Goal: Transaction & Acquisition: Book appointment/travel/reservation

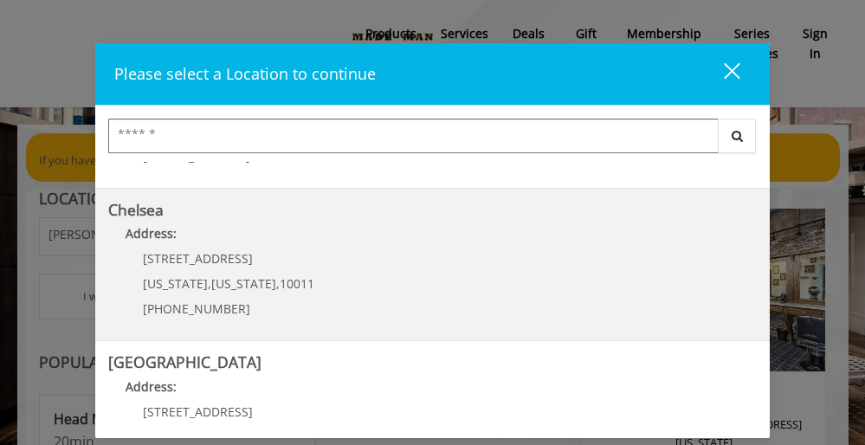
scroll to position [130, 0]
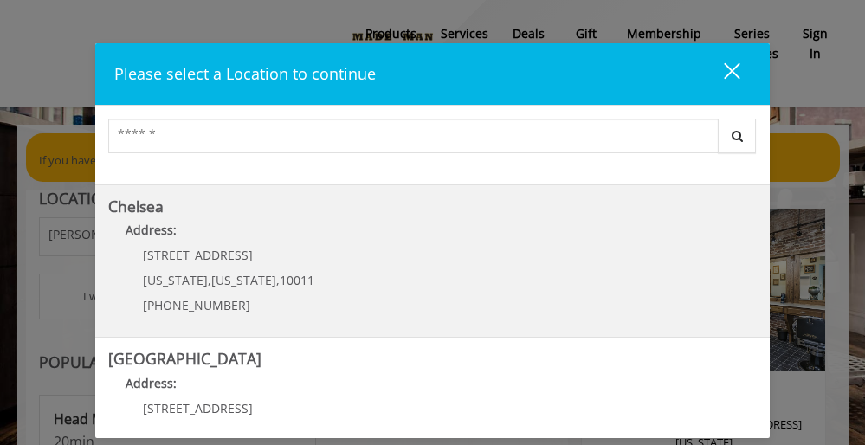
click at [157, 235] on b "Address:" at bounding box center [150, 230] width 51 height 16
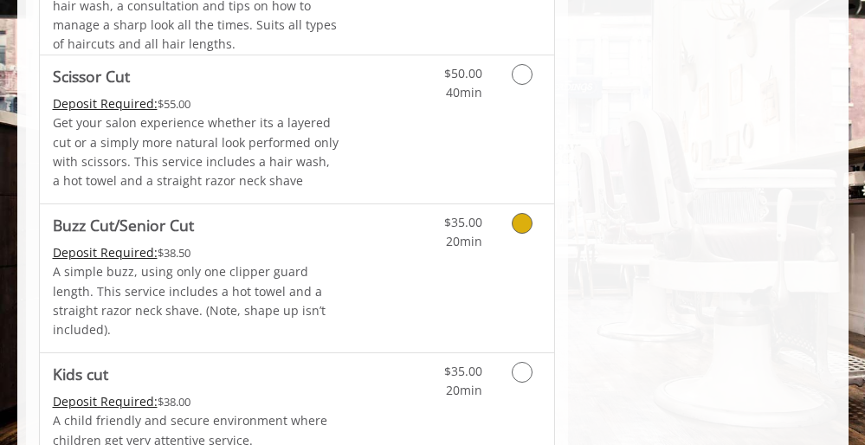
scroll to position [1183, 0]
click at [171, 221] on Cut "Buzz Cut/Senior Cut" at bounding box center [123, 224] width 141 height 24
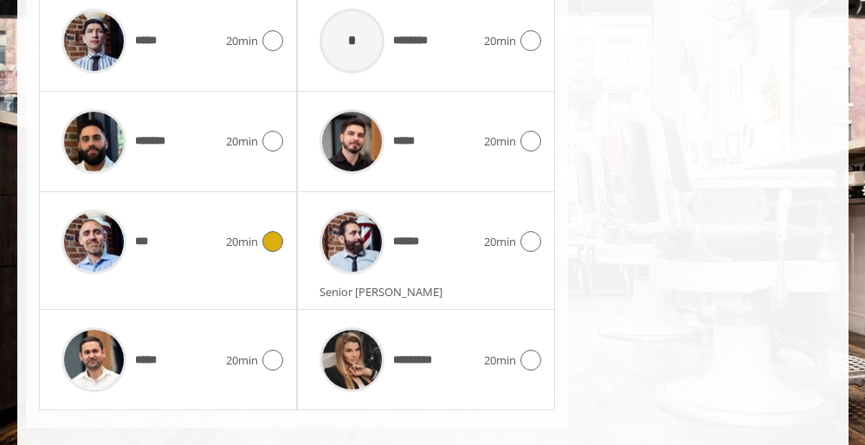
scroll to position [1133, 0]
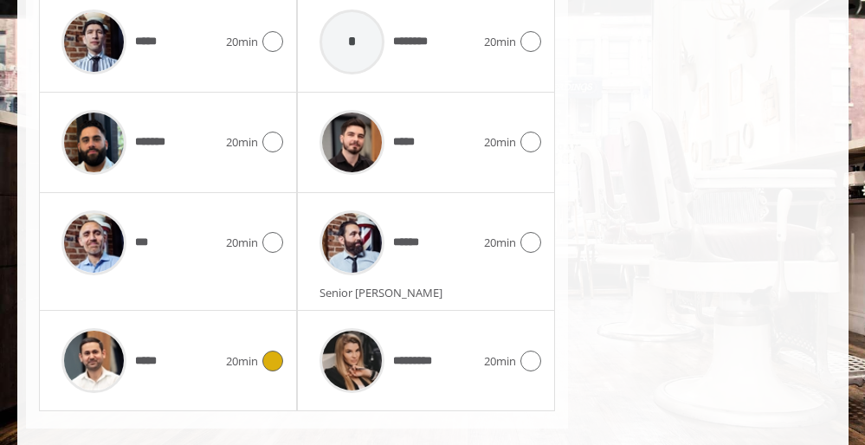
click at [263, 350] on div at bounding box center [270, 360] width 25 height 21
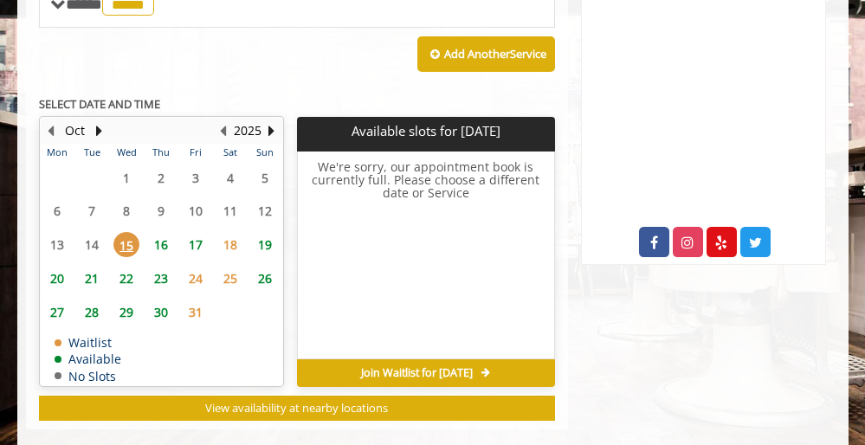
scroll to position [794, 0]
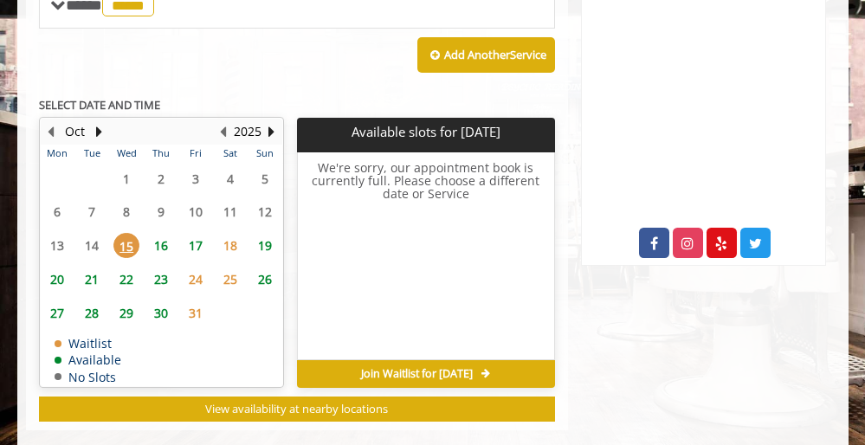
click at [126, 233] on span "15" at bounding box center [126, 245] width 26 height 25
click at [458, 367] on span "Join Waitlist for Wed, Oct 15 2025" at bounding box center [417, 374] width 112 height 14
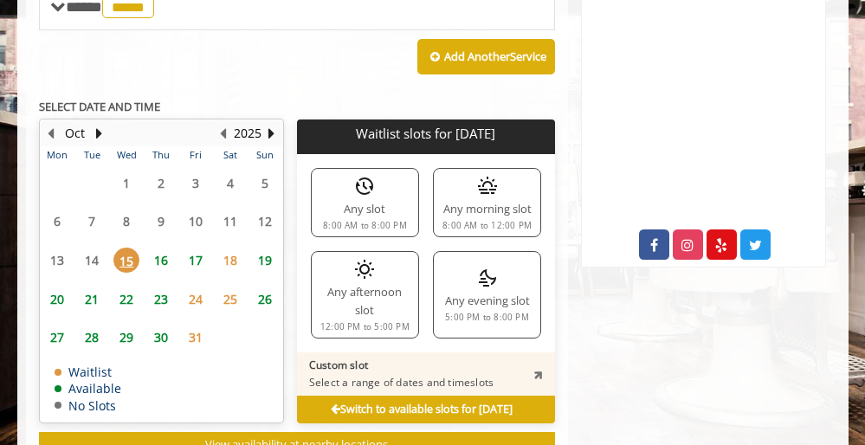
scroll to position [784, 0]
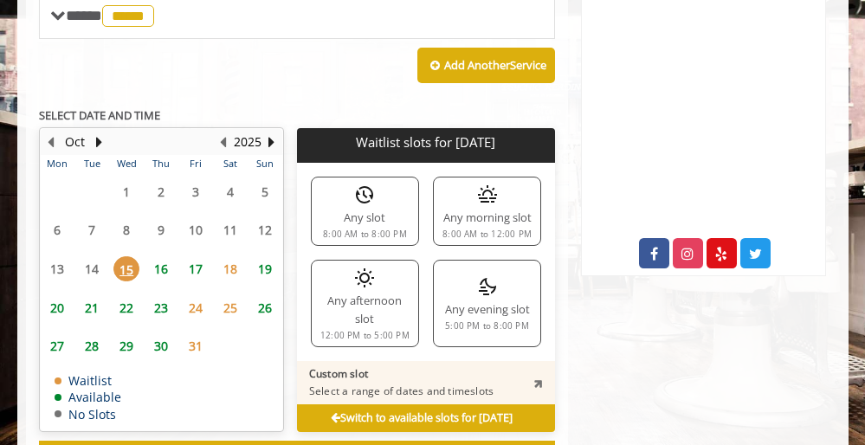
click at [90, 295] on span "21" at bounding box center [92, 307] width 26 height 25
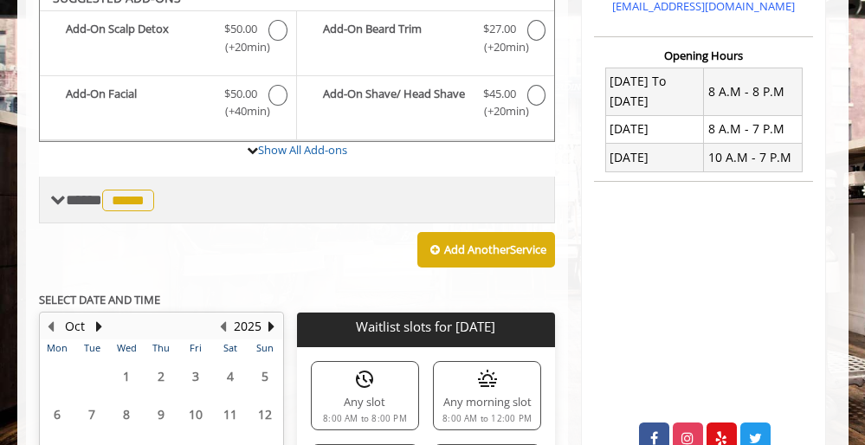
scroll to position [603, 0]
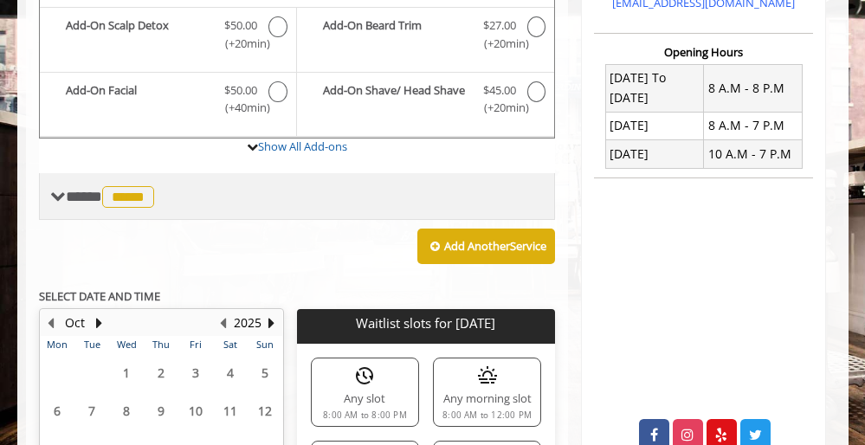
click at [273, 182] on div "**** ***** ********" at bounding box center [297, 196] width 517 height 47
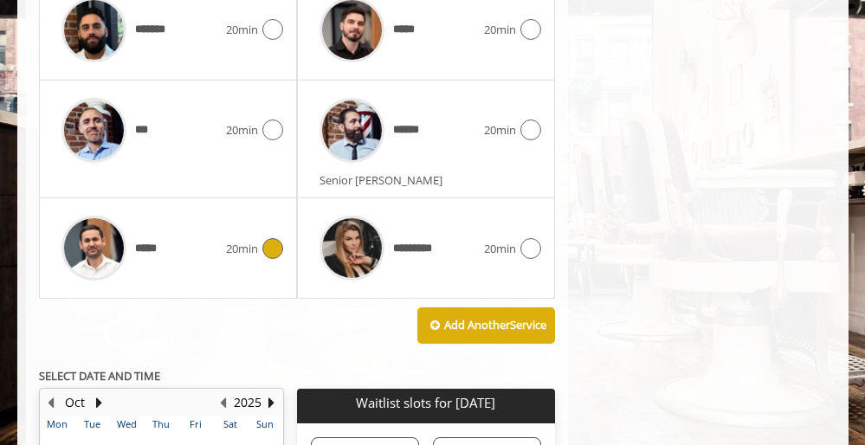
scroll to position [1246, 0]
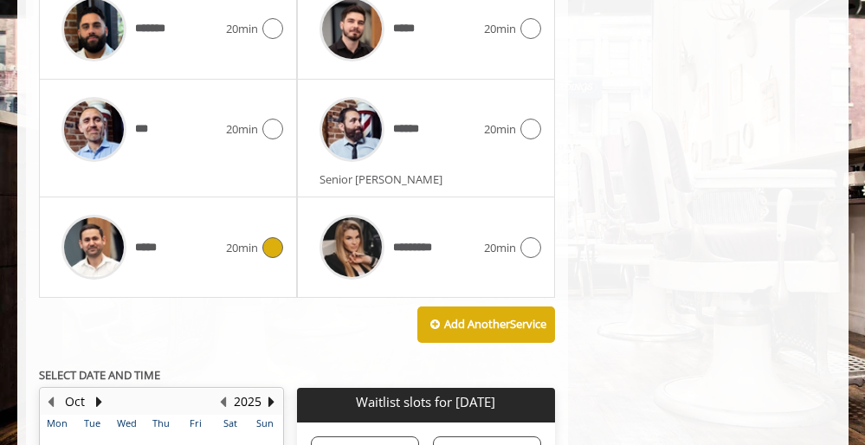
click at [192, 209] on div "*****" at bounding box center [139, 247] width 173 height 82
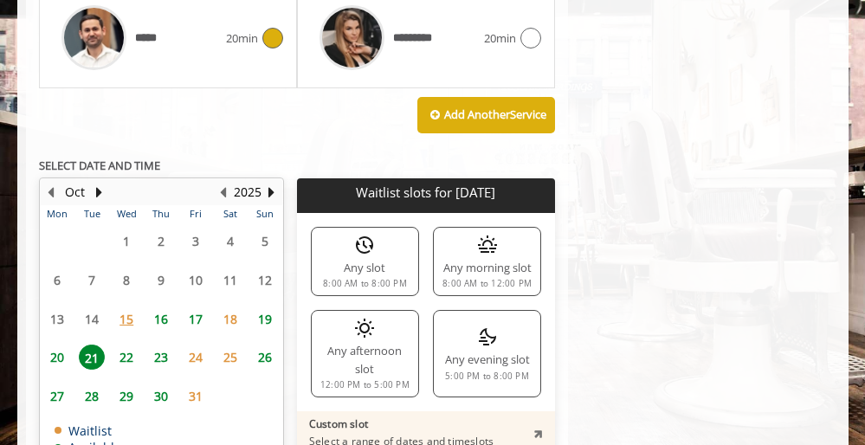
scroll to position [1468, 0]
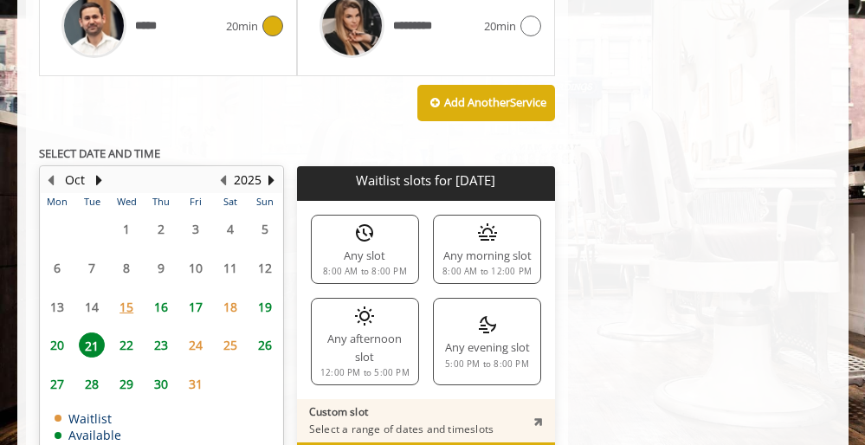
click at [90, 332] on span "21" at bounding box center [92, 344] width 26 height 25
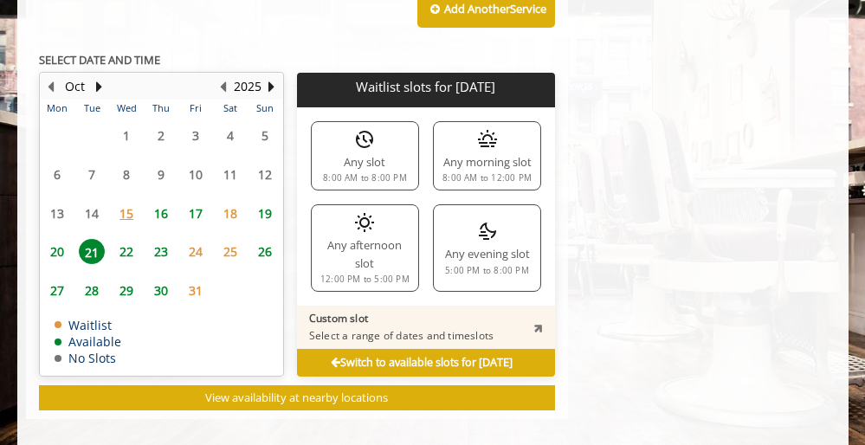
scroll to position [1560, 0]
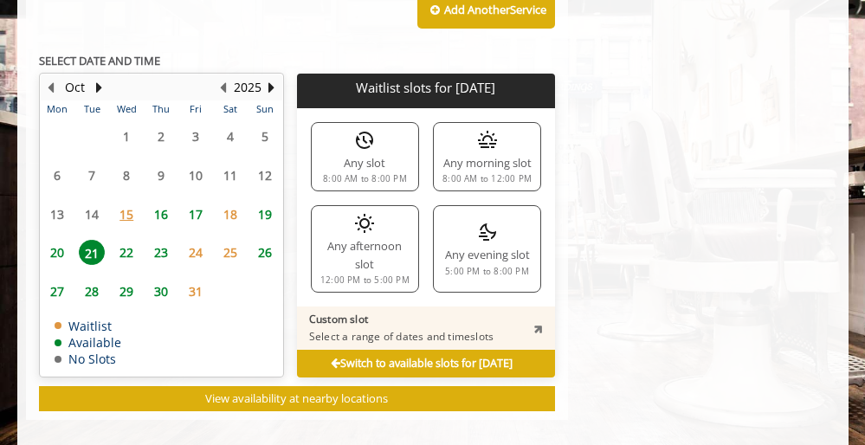
click at [57, 240] on span "20" at bounding box center [57, 252] width 26 height 25
click at [129, 202] on span "15" at bounding box center [126, 214] width 26 height 25
click at [235, 202] on span "18" at bounding box center [230, 214] width 26 height 25
click at [61, 240] on span "20" at bounding box center [57, 252] width 26 height 25
click at [480, 125] on div "Any morning slot 8:00 AM to 12:00 PM" at bounding box center [487, 156] width 108 height 69
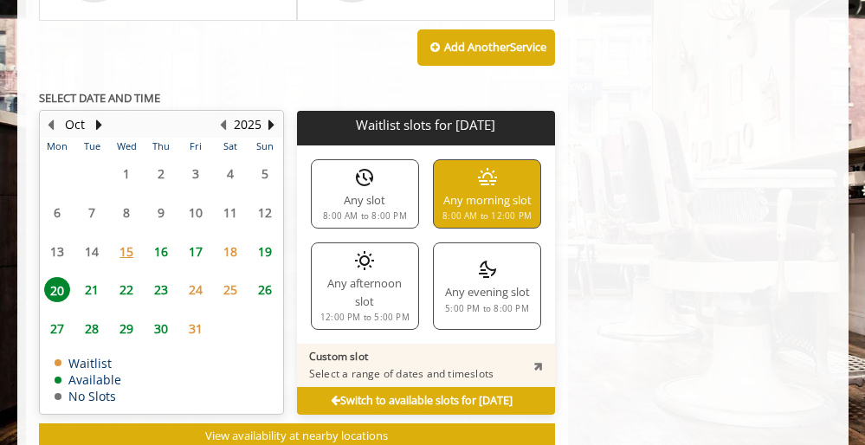
scroll to position [1524, 0]
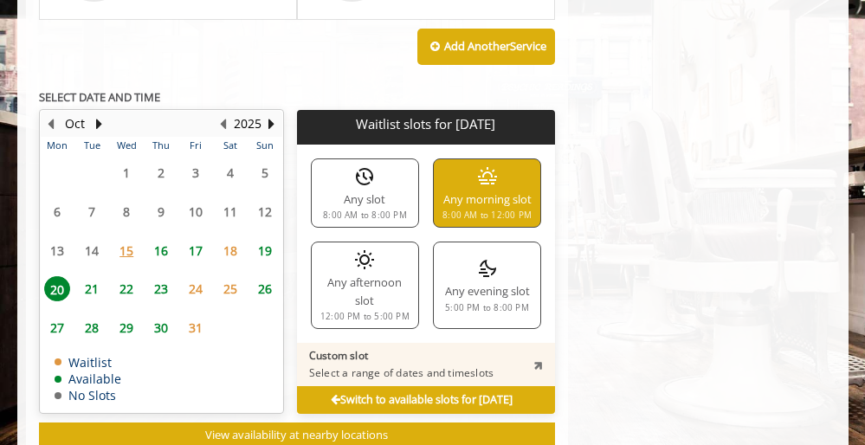
click at [61, 276] on span "20" at bounding box center [57, 288] width 26 height 25
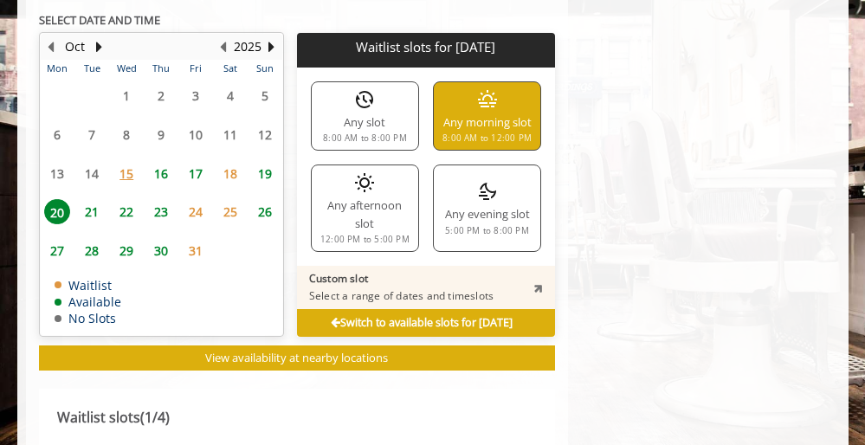
scroll to position [1611, 0]
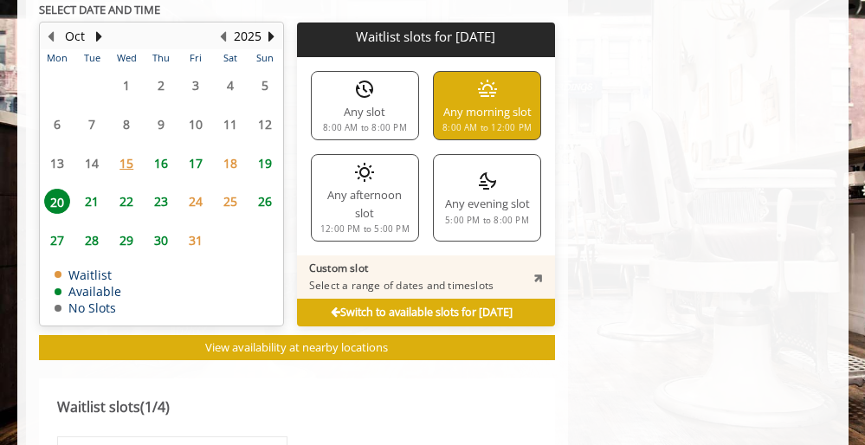
click at [352, 305] on b "Switch to available slots for Mon, Oct 20 2025" at bounding box center [422, 312] width 182 height 15
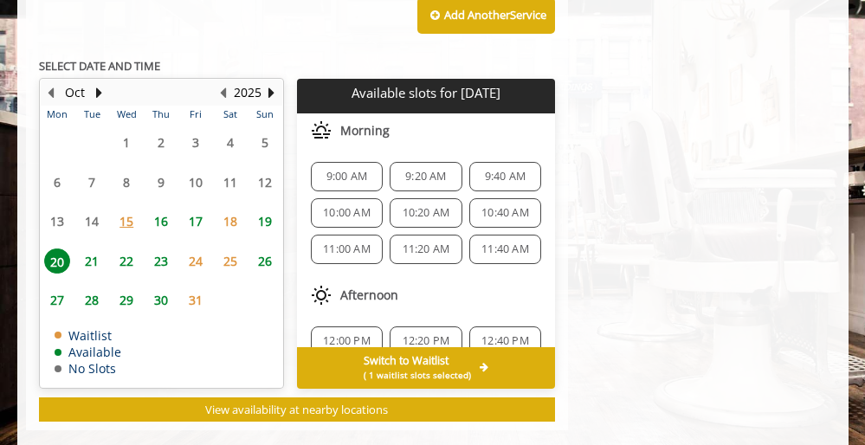
click at [65, 248] on span "20" at bounding box center [57, 260] width 26 height 25
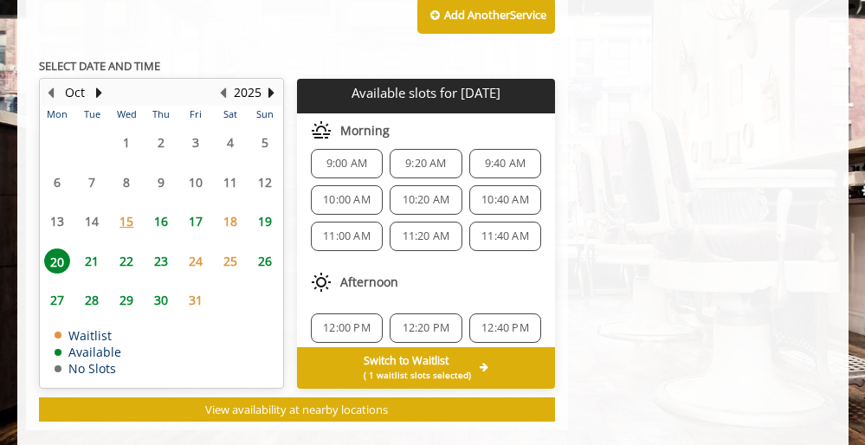
click at [497, 229] on span "11:40 AM" at bounding box center [505, 236] width 48 height 14
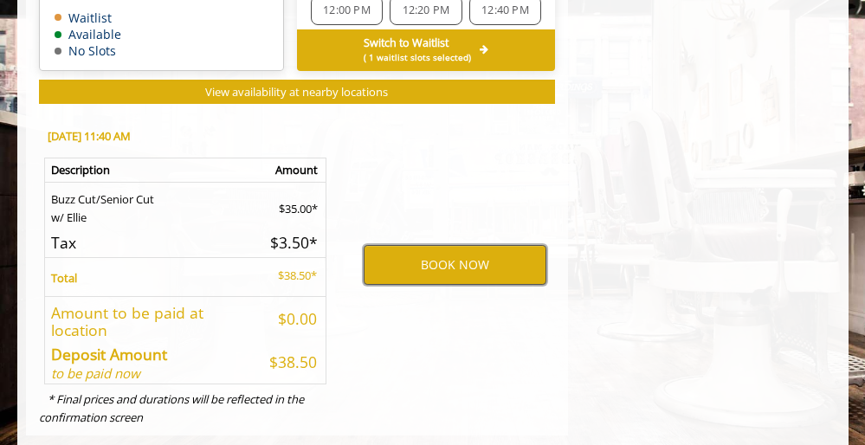
click at [469, 245] on button "BOOK NOW" at bounding box center [454, 265] width 183 height 40
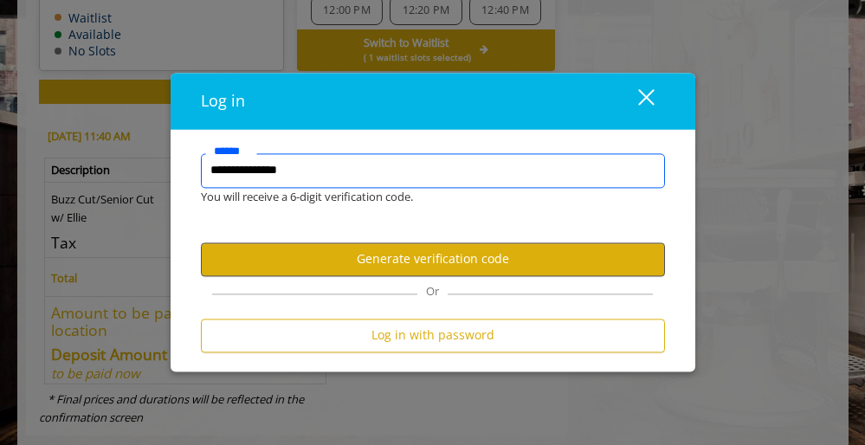
type input "**********"
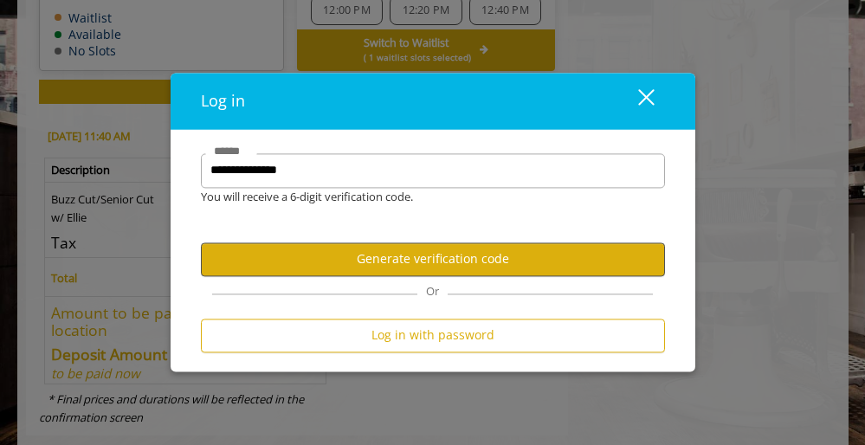
click at [428, 254] on button "Generate verification code" at bounding box center [433, 259] width 464 height 34
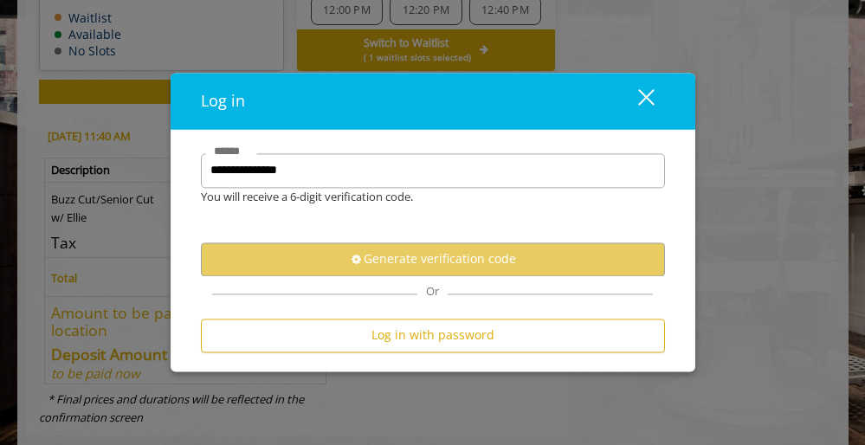
scroll to position [0, 0]
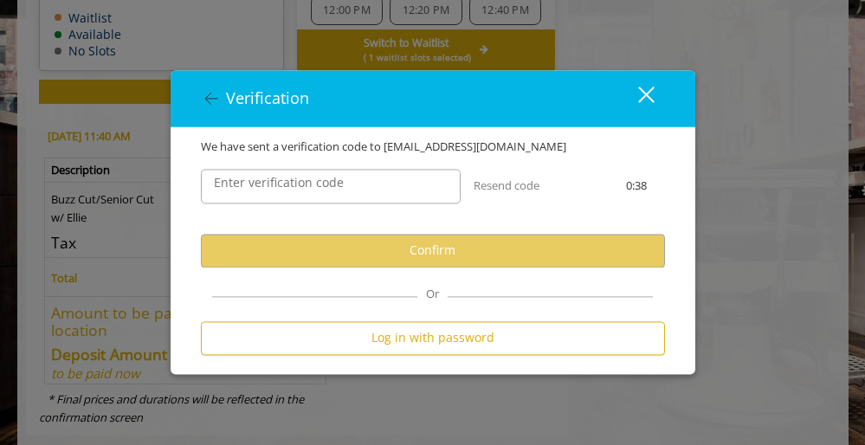
click at [303, 181] on label "Enter verification code" at bounding box center [278, 182] width 147 height 19
click at [303, 181] on input "Enter verification code" at bounding box center [331, 186] width 260 height 35
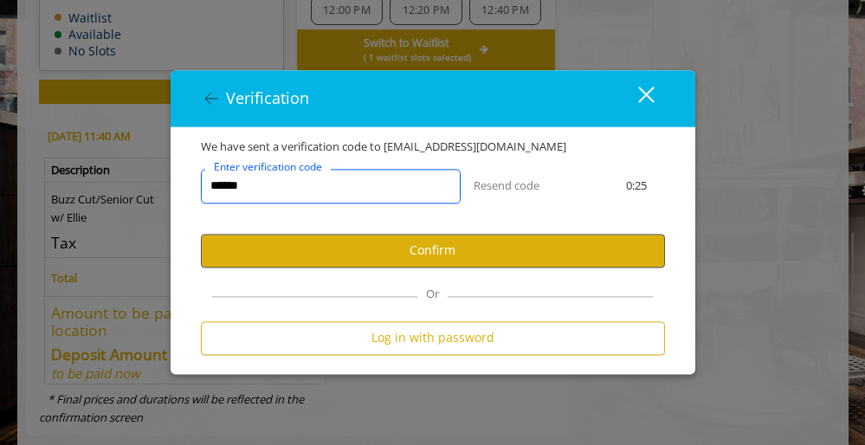
type input "******"
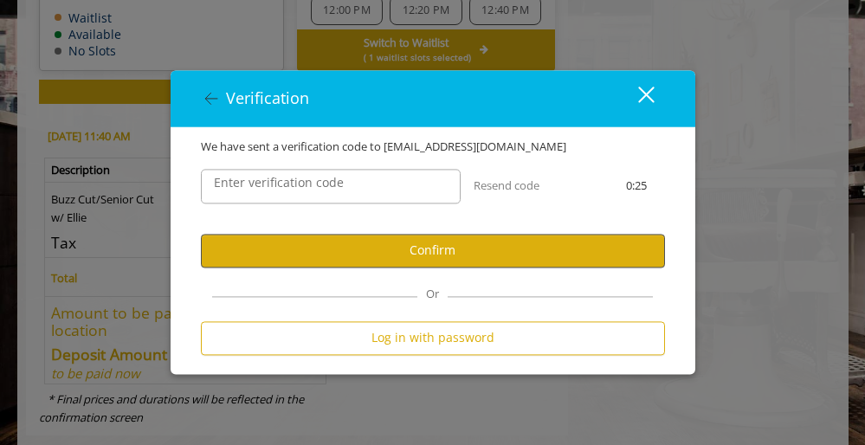
click at [463, 253] on button "Confirm" at bounding box center [433, 251] width 464 height 34
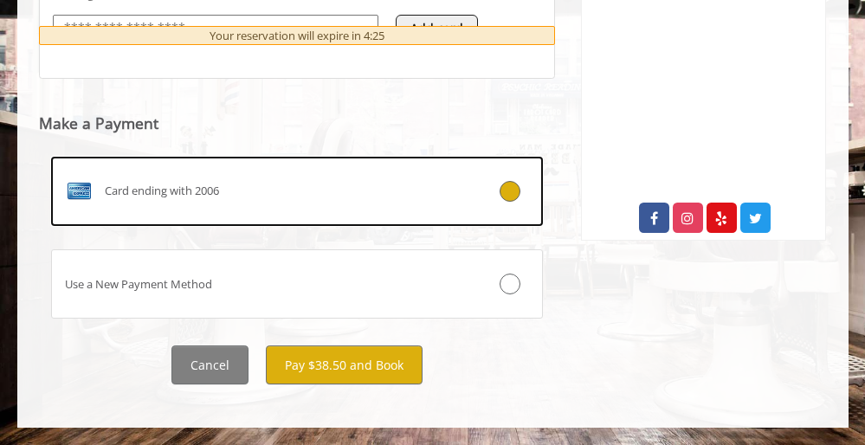
scroll to position [825, 0]
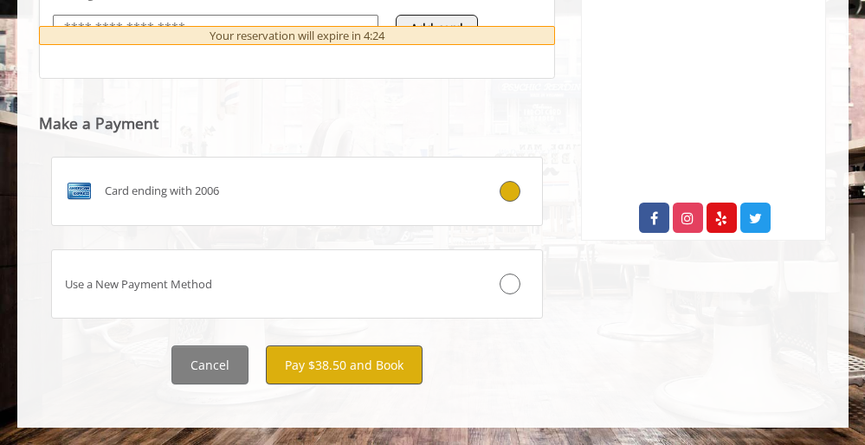
click at [359, 363] on button "Pay $38.50 and Book" at bounding box center [344, 364] width 157 height 39
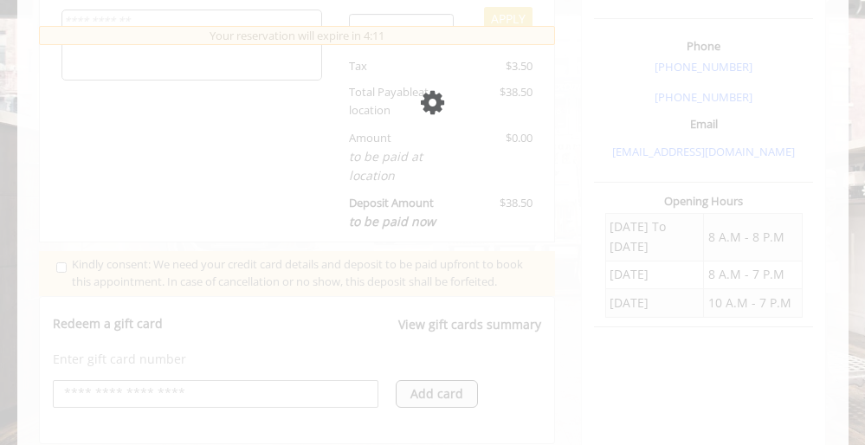
scroll to position [450, 0]
